Goal: Find specific page/section: Locate a particular part of the current website

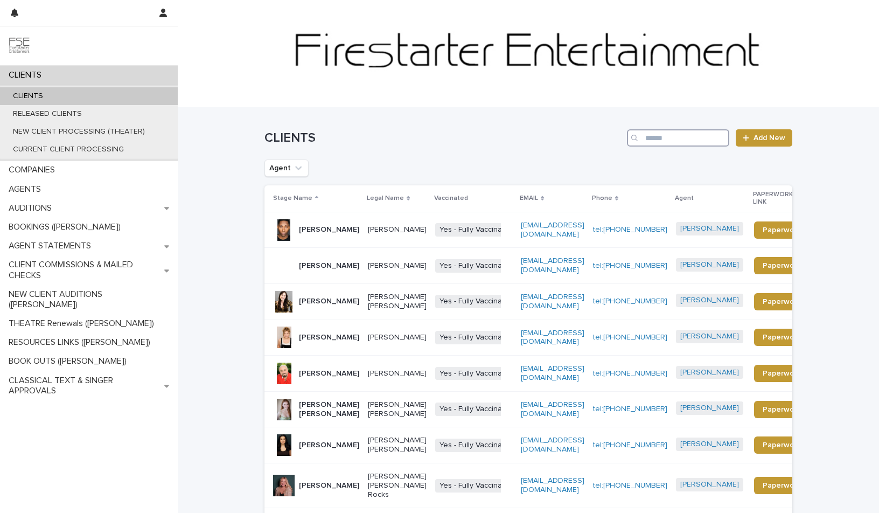
click at [667, 139] on input "Search" at bounding box center [678, 137] width 102 height 17
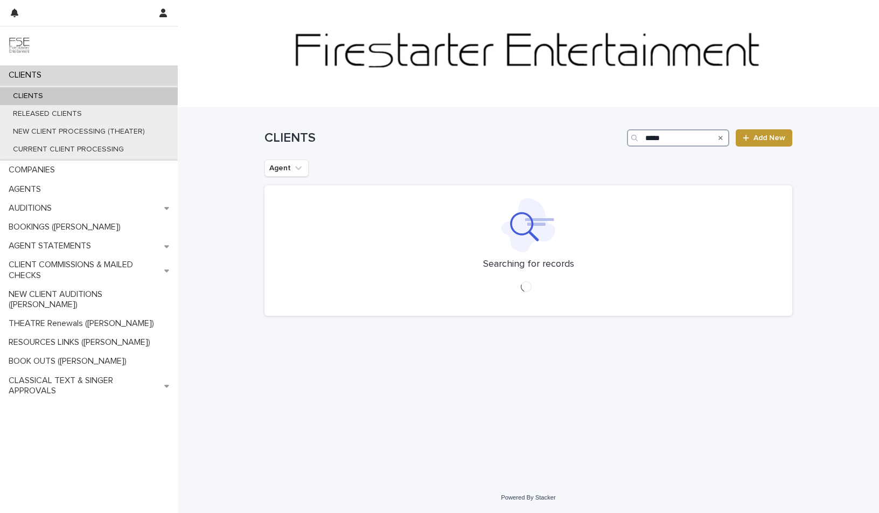
click at [679, 136] on input "*****" at bounding box center [678, 137] width 102 height 17
type input "*****"
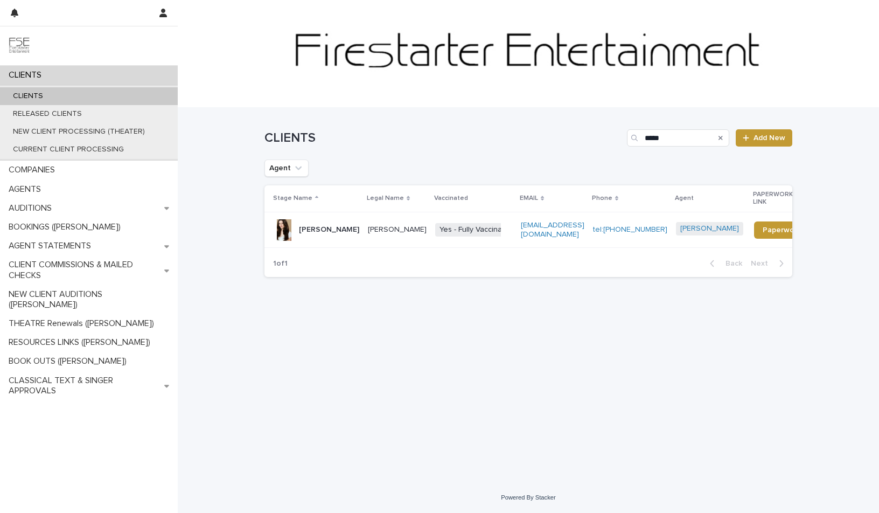
click at [380, 225] on p "[PERSON_NAME]" at bounding box center [397, 229] width 59 height 9
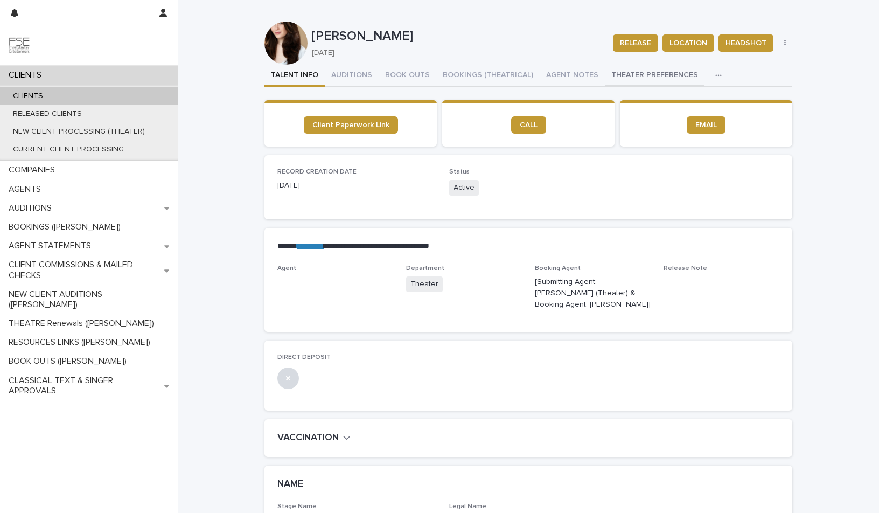
click at [640, 74] on button "THEATER PREFERENCES" at bounding box center [655, 76] width 100 height 23
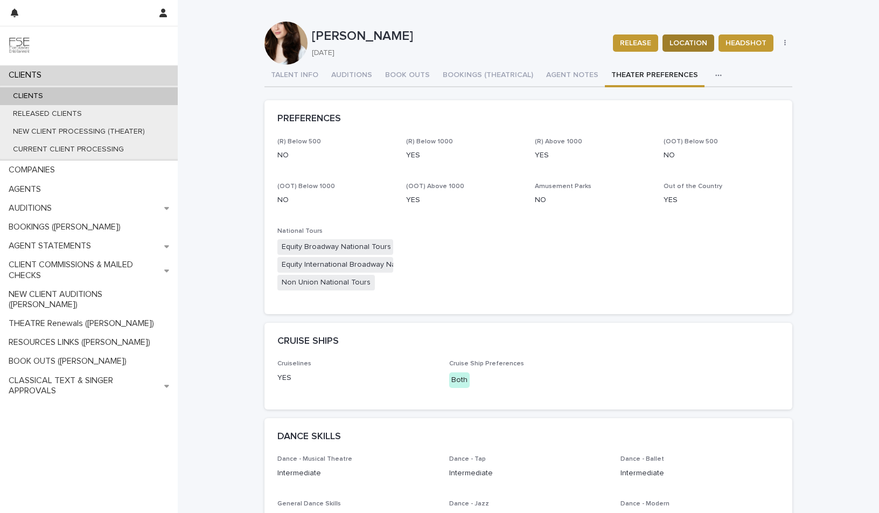
click at [688, 41] on span "LOCATION" at bounding box center [688, 43] width 38 height 11
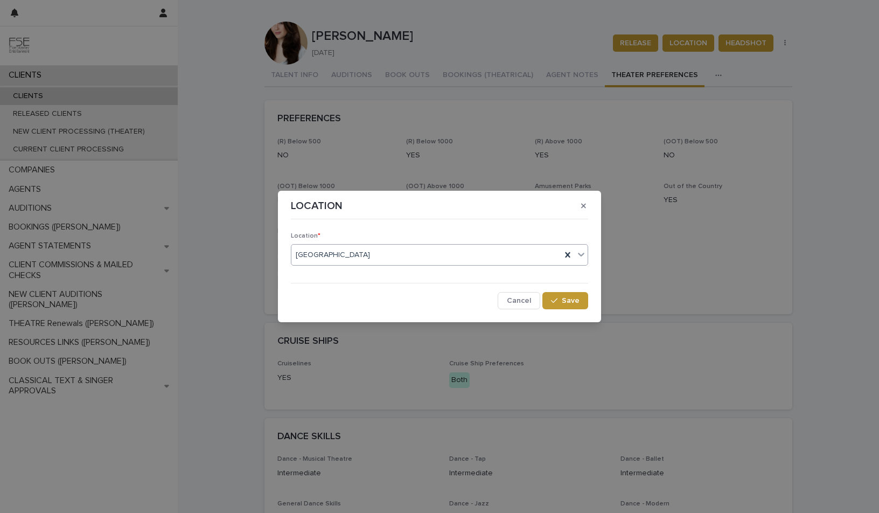
click at [387, 254] on div "[GEOGRAPHIC_DATA]" at bounding box center [426, 255] width 270 height 18
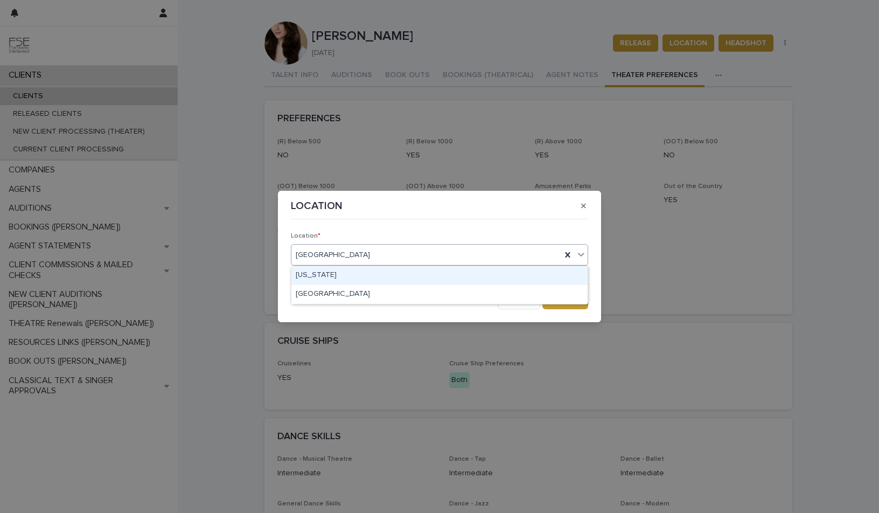
click at [332, 270] on div "[US_STATE]" at bounding box center [439, 275] width 296 height 19
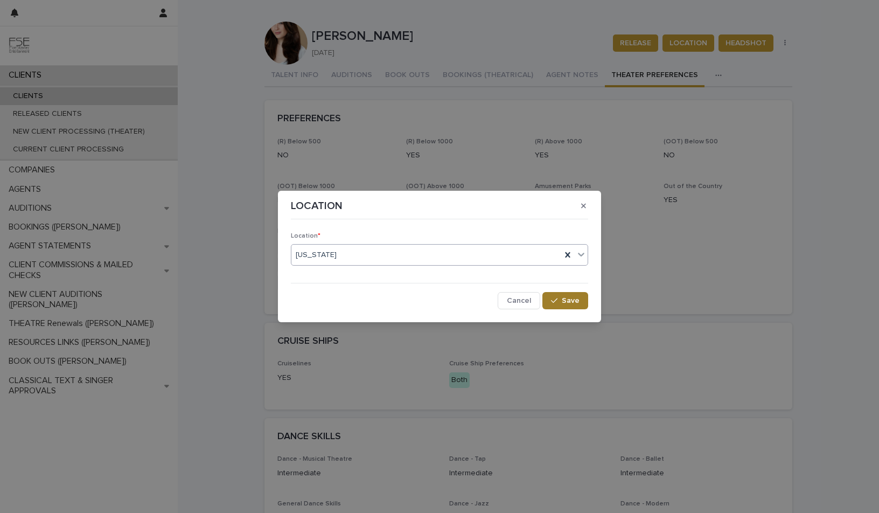
click at [566, 298] on span "Save" at bounding box center [571, 301] width 18 height 8
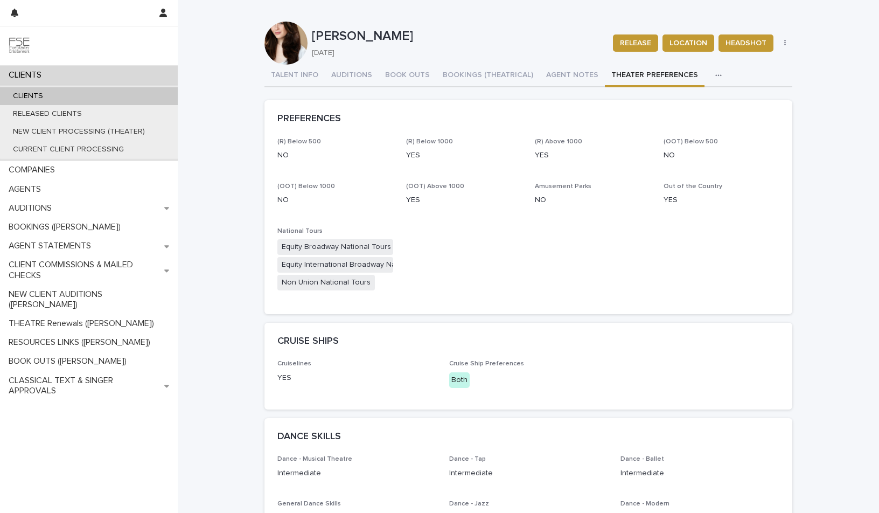
click at [785, 49] on div "RELEASE LOCATION HEADSHOT UNION UPDATE" at bounding box center [701, 43] width 184 height 43
click at [786, 43] on button "button" at bounding box center [785, 43] width 15 height 8
click at [205, 174] on div "Loading... Saving… Loading... Saving… [PERSON_NAME] RELEASE LOCATION HEADSHOT U…" at bounding box center [528, 420] width 701 height 841
